Goal: Navigation & Orientation: Find specific page/section

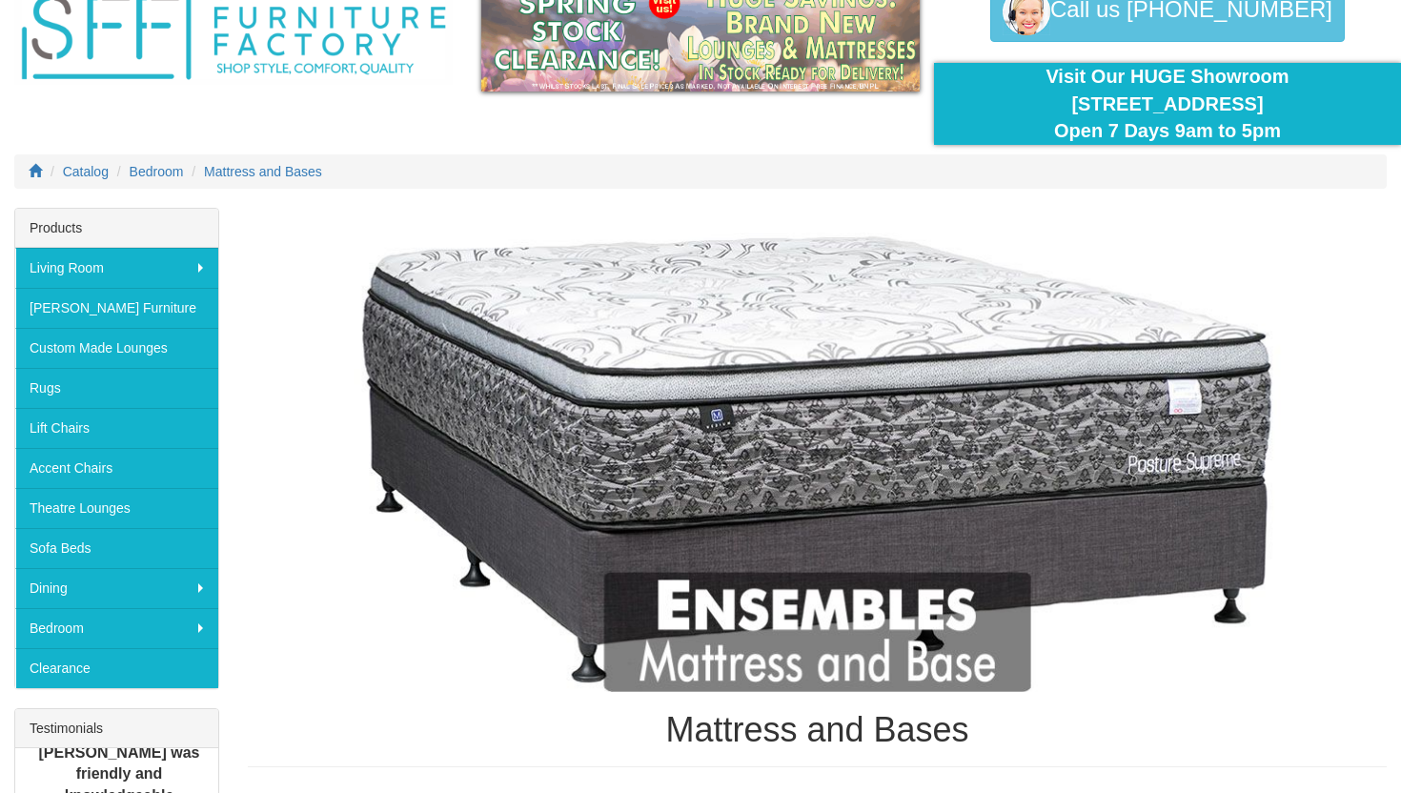
scroll to position [146, 0]
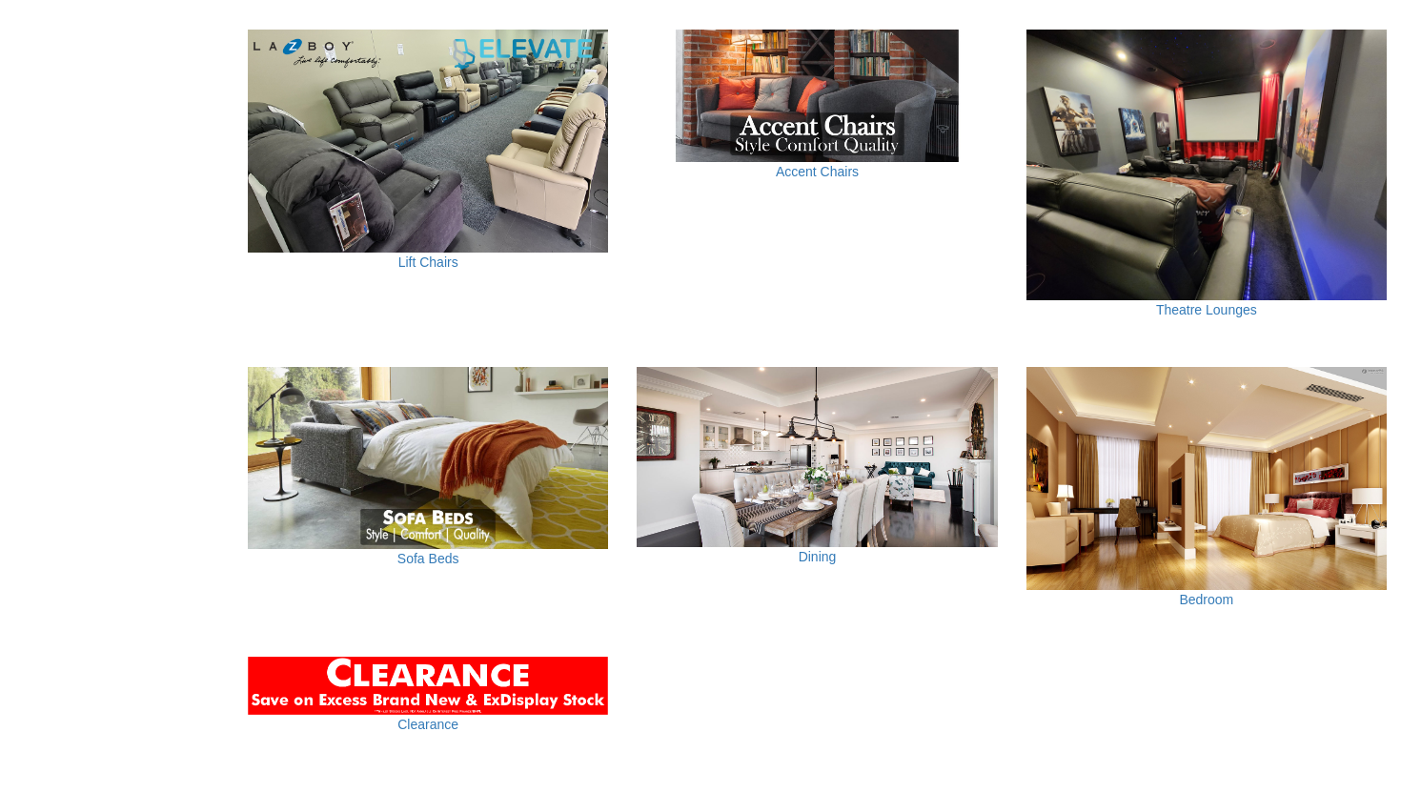
scroll to position [1149, 0]
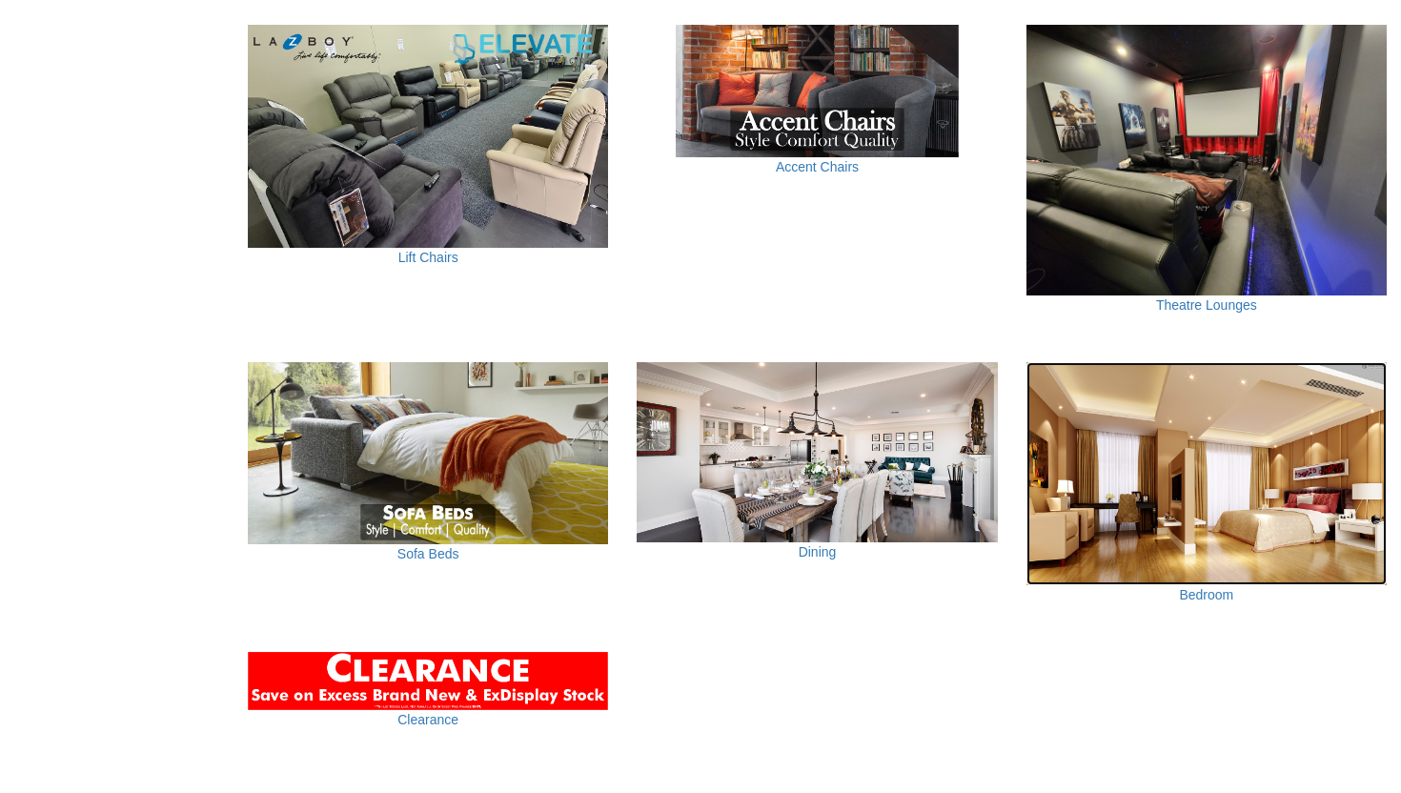
click at [1206, 519] on img at bounding box center [1207, 473] width 360 height 223
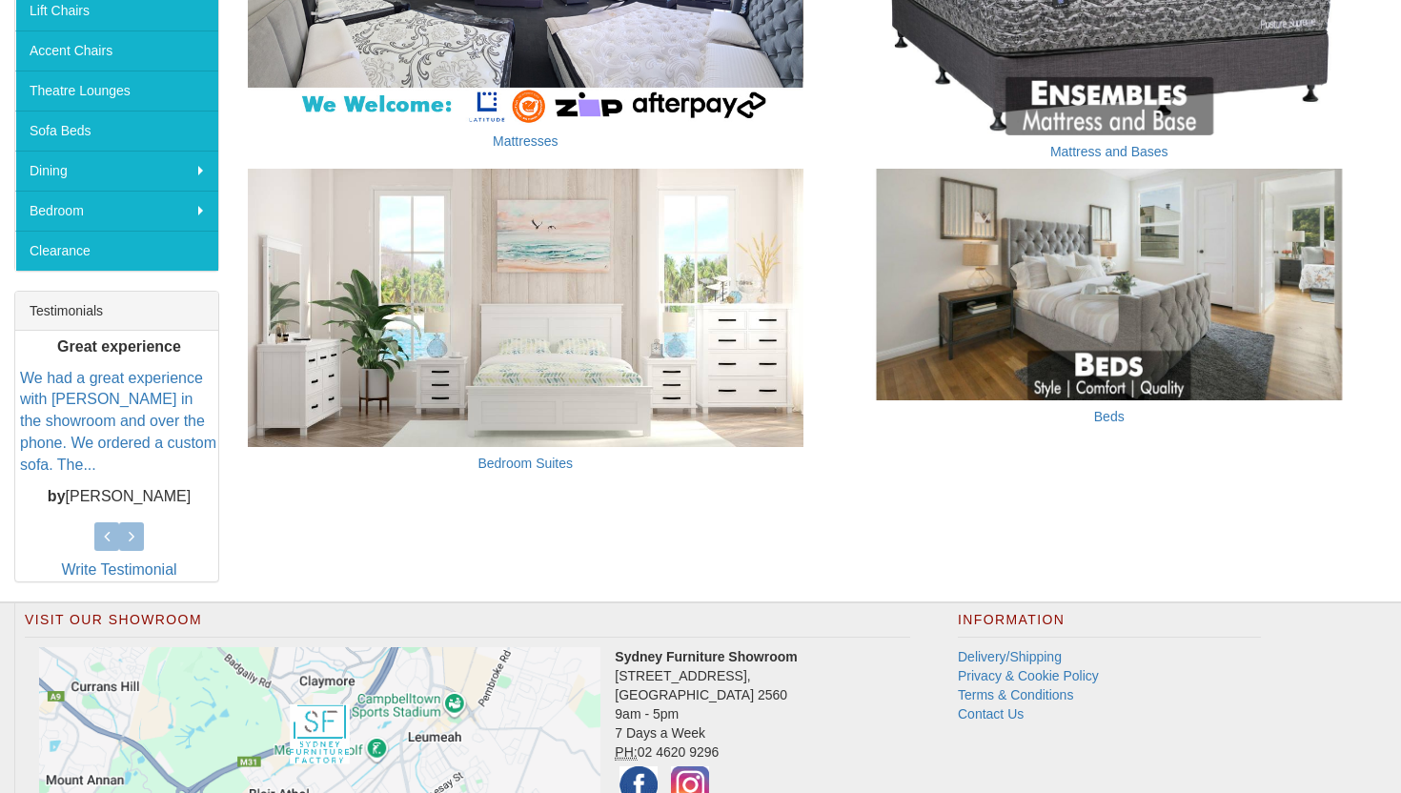
scroll to position [520, 0]
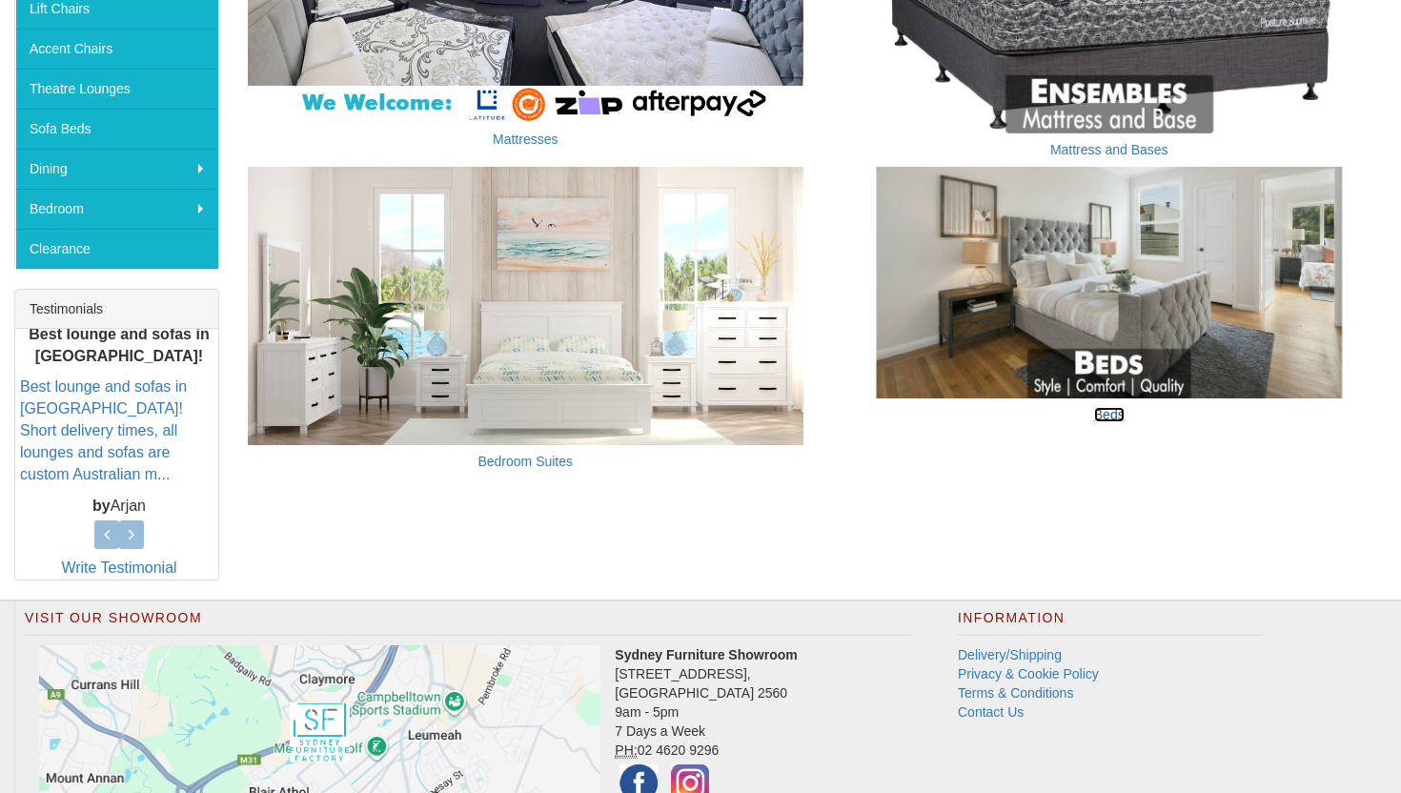
click at [1105, 410] on link "Beds" at bounding box center [1109, 414] width 30 height 15
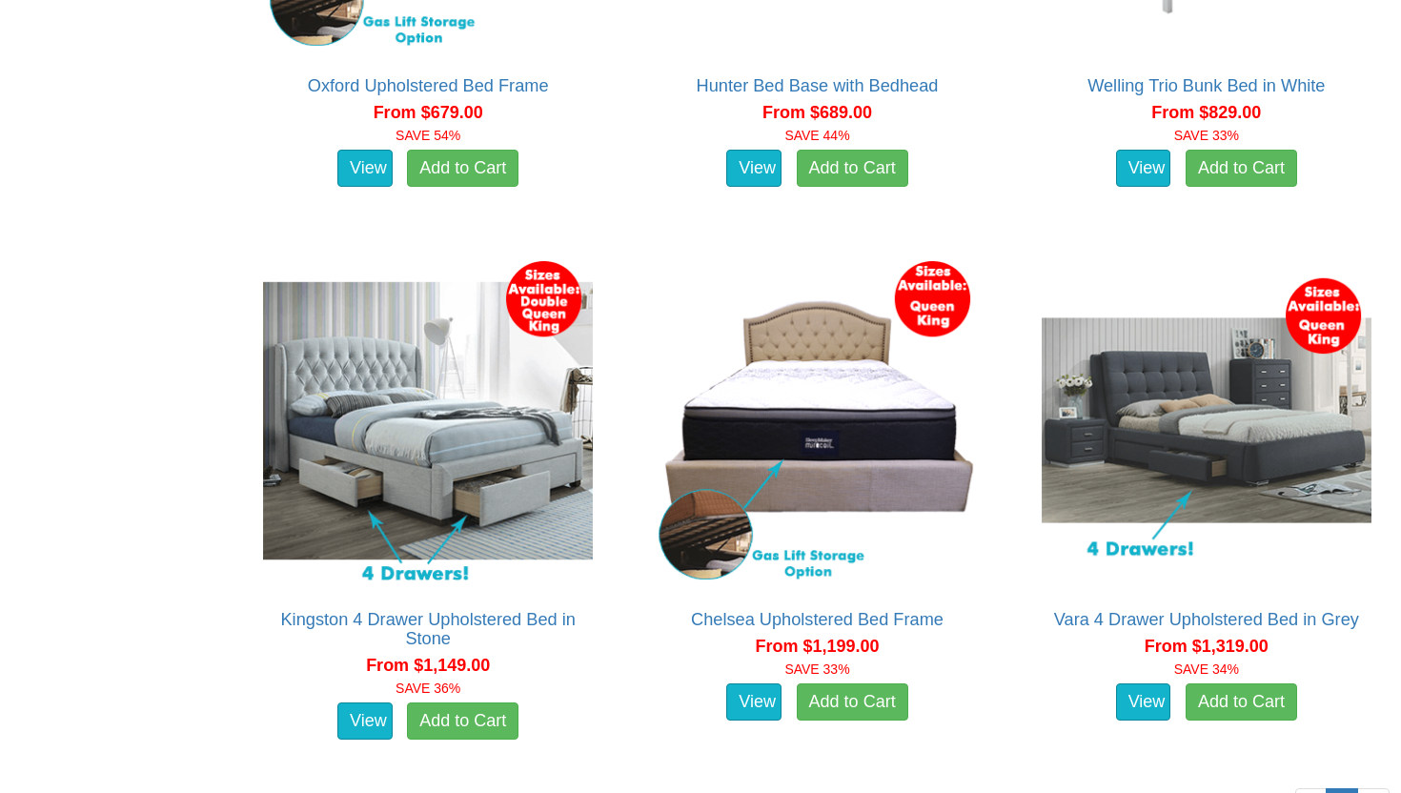
scroll to position [3469, 0]
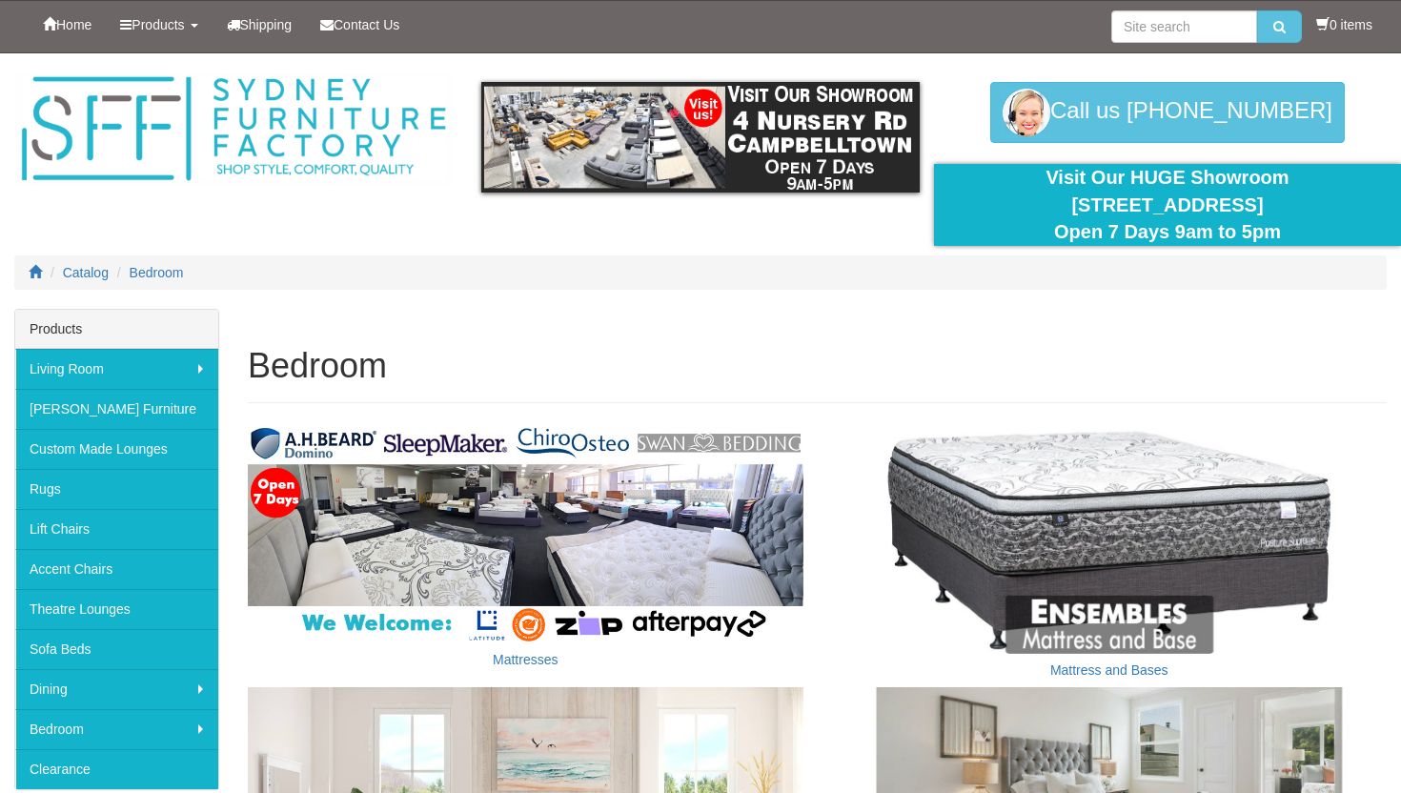
scroll to position [725, 0]
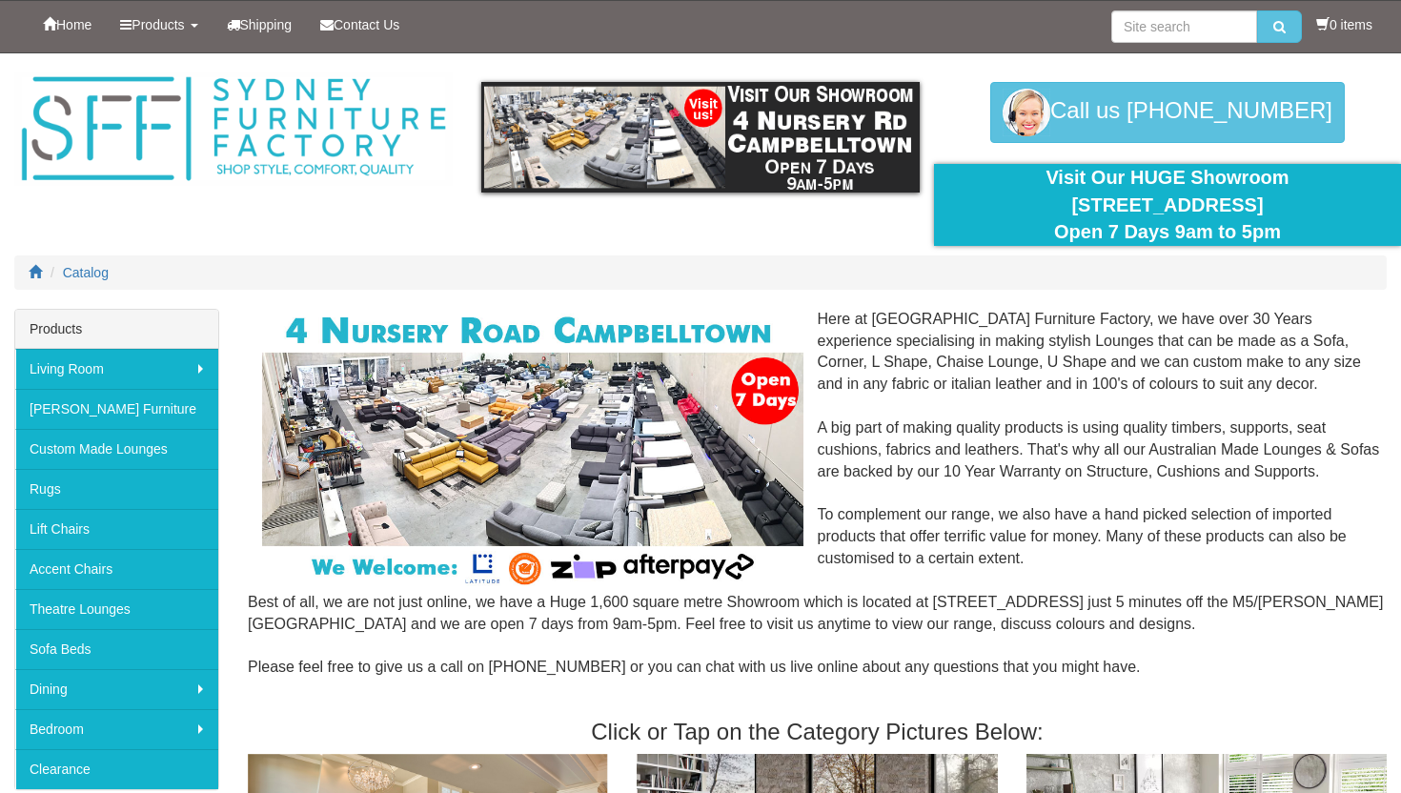
scroll to position [1149, 0]
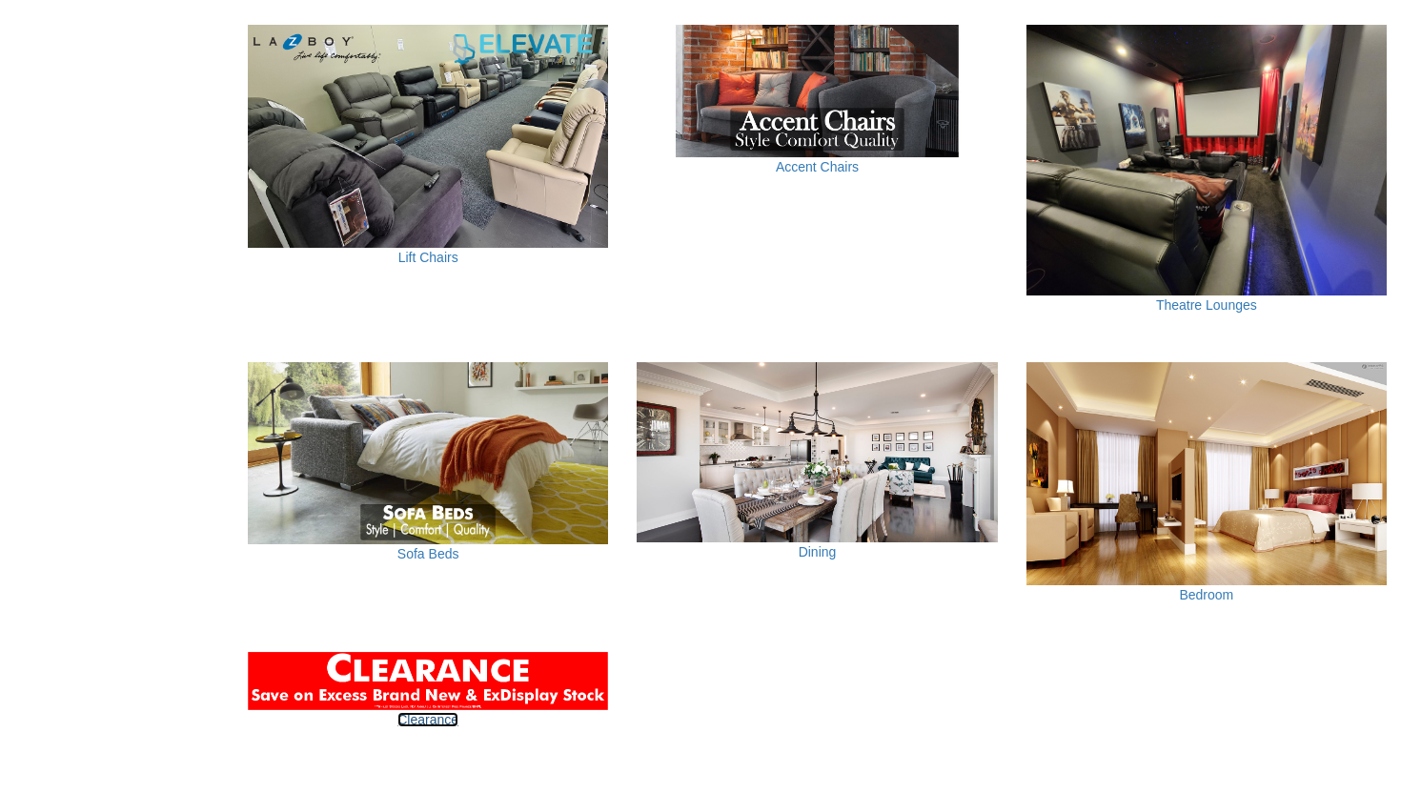
click at [437, 718] on link "Clearance" at bounding box center [427, 719] width 61 height 15
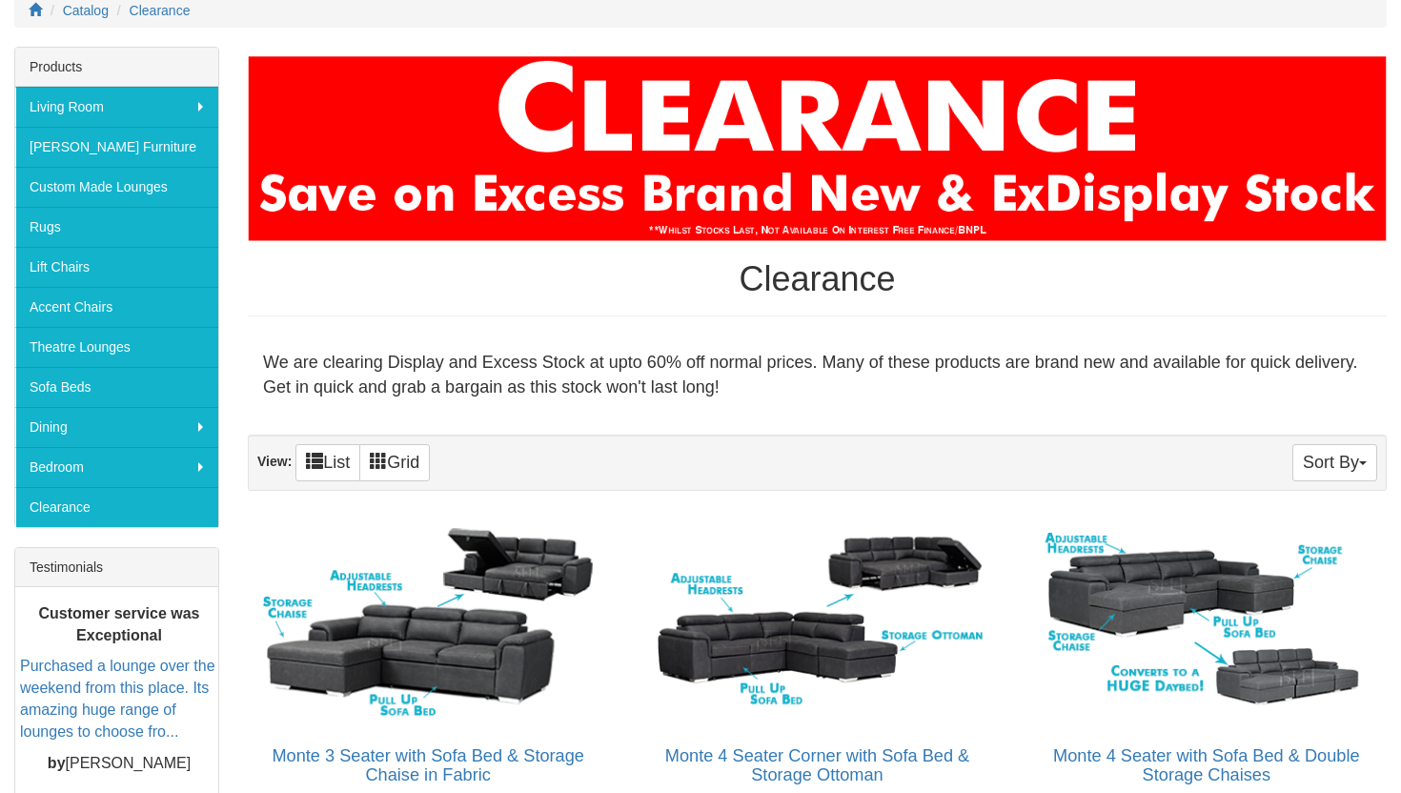
scroll to position [177, 0]
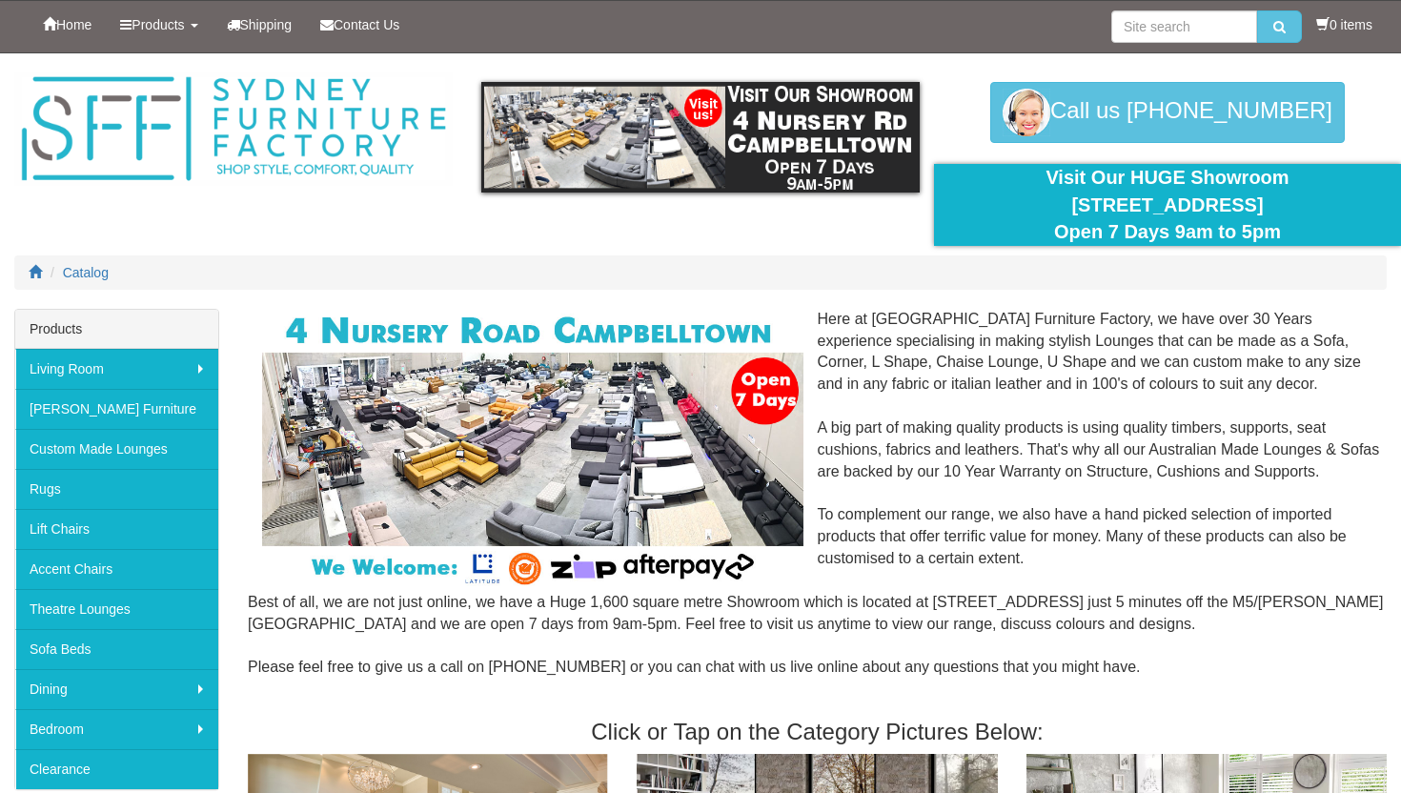
scroll to position [1149, 0]
